Goal: Information Seeking & Learning: Check status

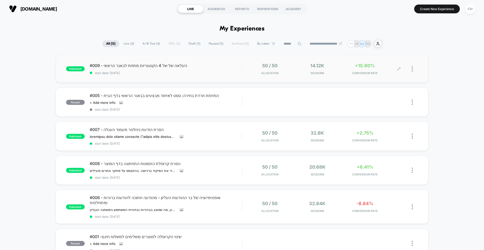
click at [242, 74] on div "50 / 50 Allocation 14.12k Sessions +15.90% CONVERSION RATE" at bounding box center [330, 69] width 176 height 12
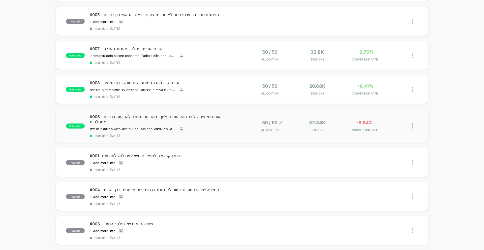
click at [277, 120] on span "50 / 50" at bounding box center [269, 122] width 15 height 5
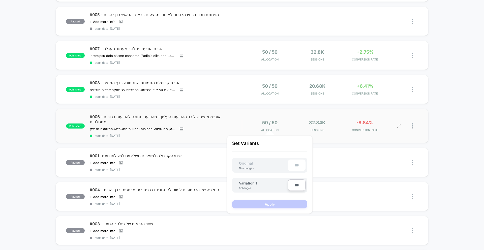
click at [246, 125] on div "50 / 50 Allocation 32.84k Sessions -8.84% CONVERSION RATE" at bounding box center [330, 126] width 176 height 12
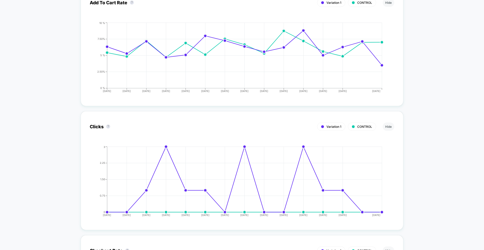
scroll to position [1331, 0]
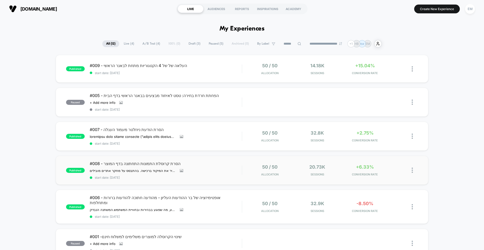
click at [234, 161] on div "published #008 - הסרת קרוסלת התמונות התחתונה בדף המוצר ההשערה שלנו: הסרת קרוסלת…" at bounding box center [242, 170] width 373 height 29
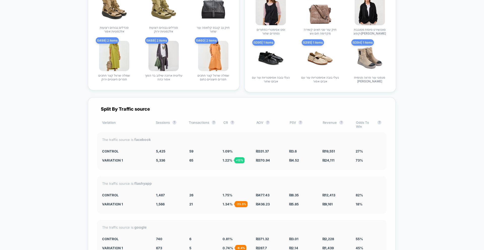
scroll to position [1876, 0]
